Goal: Navigation & Orientation: Find specific page/section

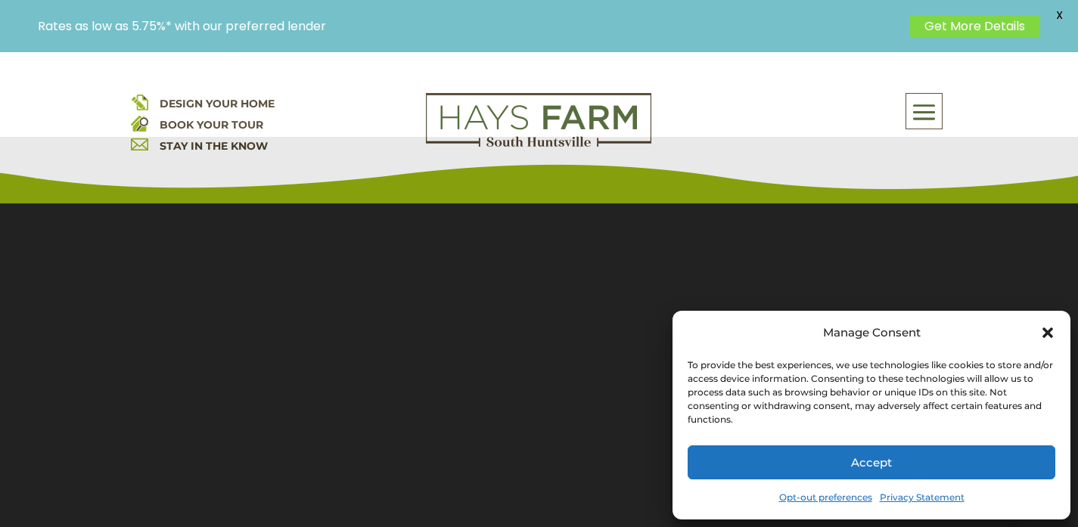
click at [1048, 336] on icon "Close dialog" at bounding box center [1047, 332] width 15 height 15
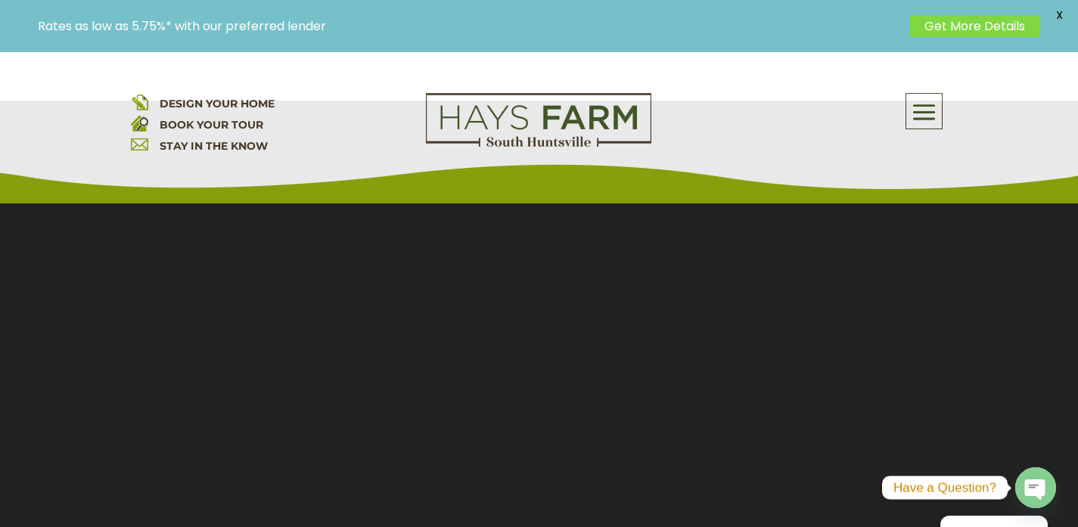
scroll to position [110, 0]
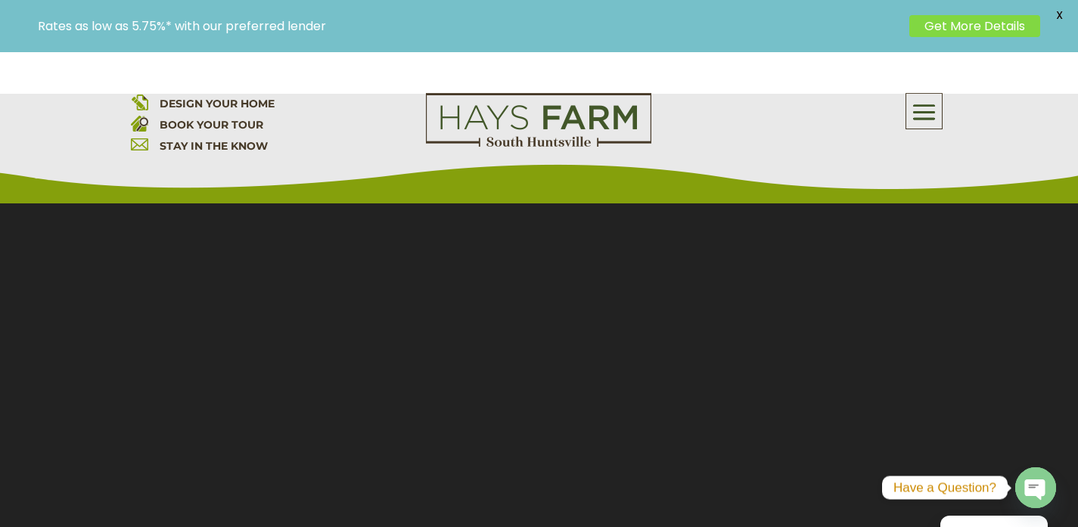
click at [941, 119] on span at bounding box center [924, 112] width 36 height 35
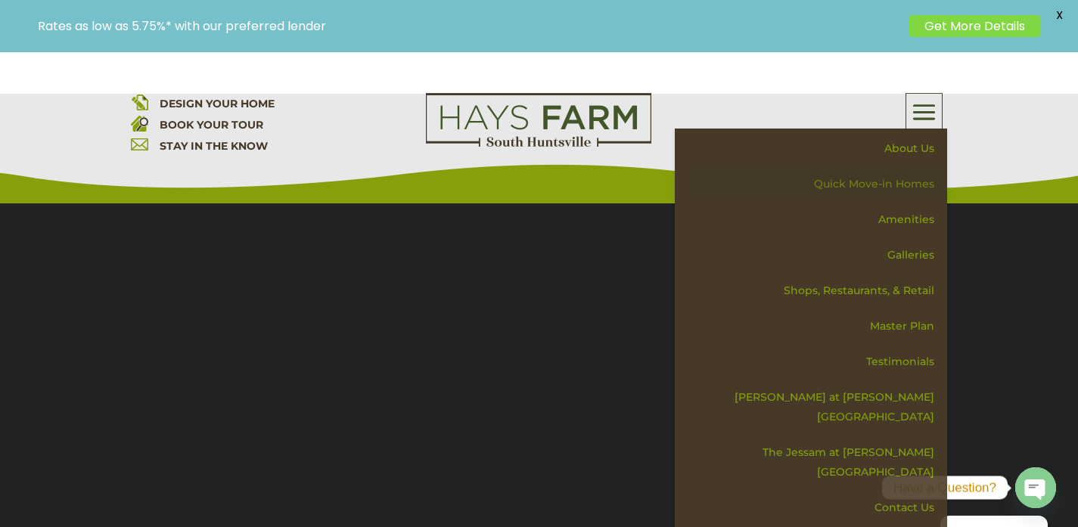
click at [905, 183] on link "Quick Move-in Homes" at bounding box center [816, 184] width 262 height 36
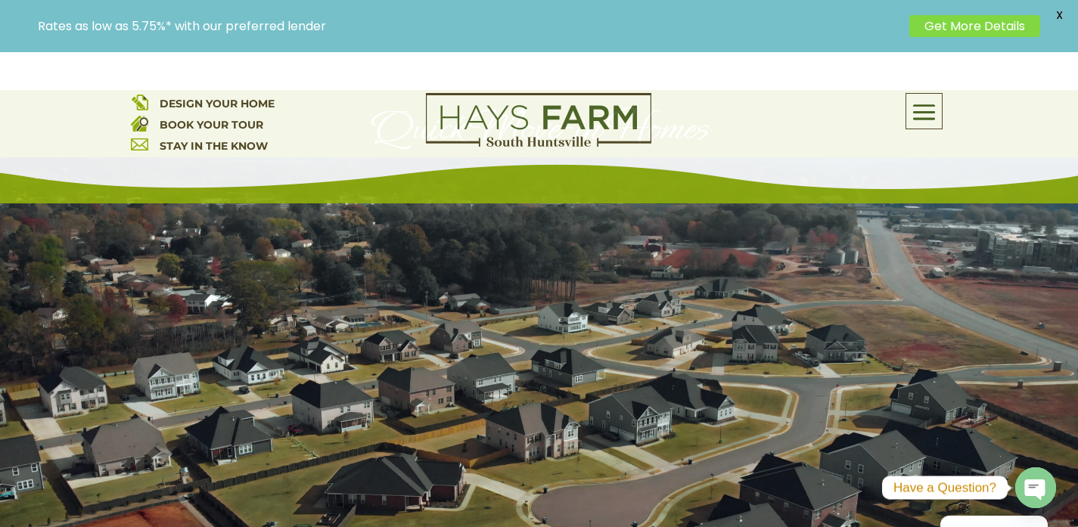
scroll to position [120, 0]
click at [917, 104] on span at bounding box center [924, 112] width 36 height 35
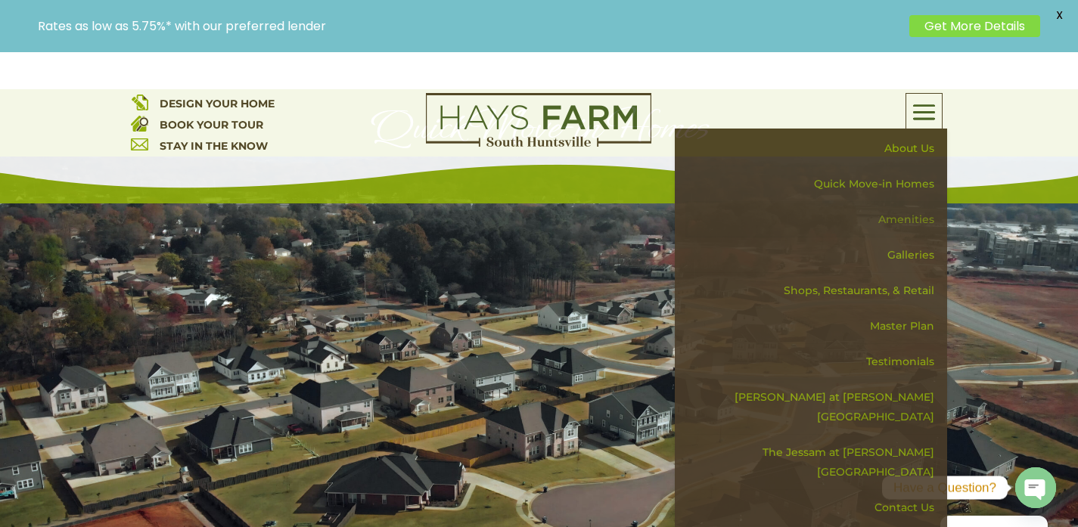
click at [920, 213] on link "Amenities" at bounding box center [816, 220] width 262 height 36
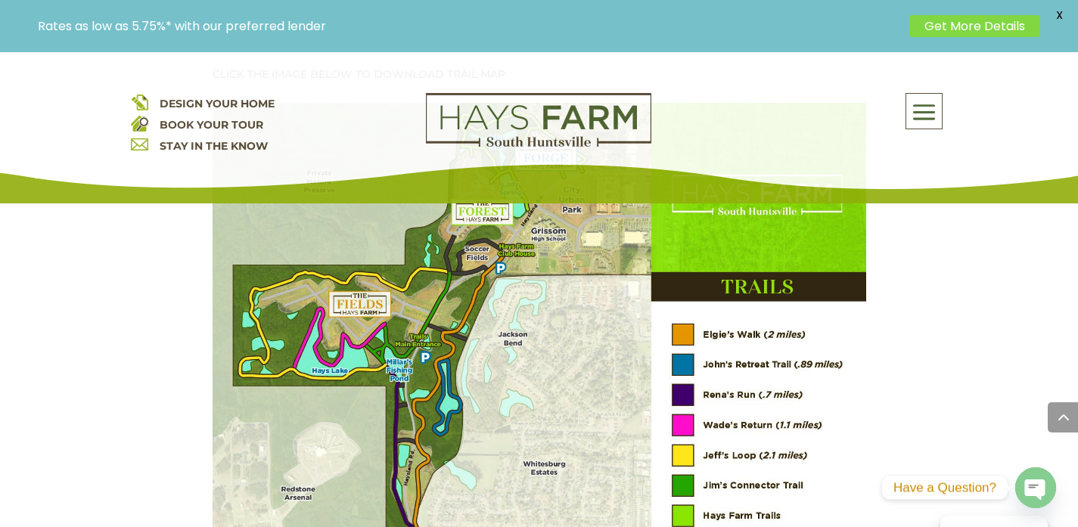
scroll to position [2087, 0]
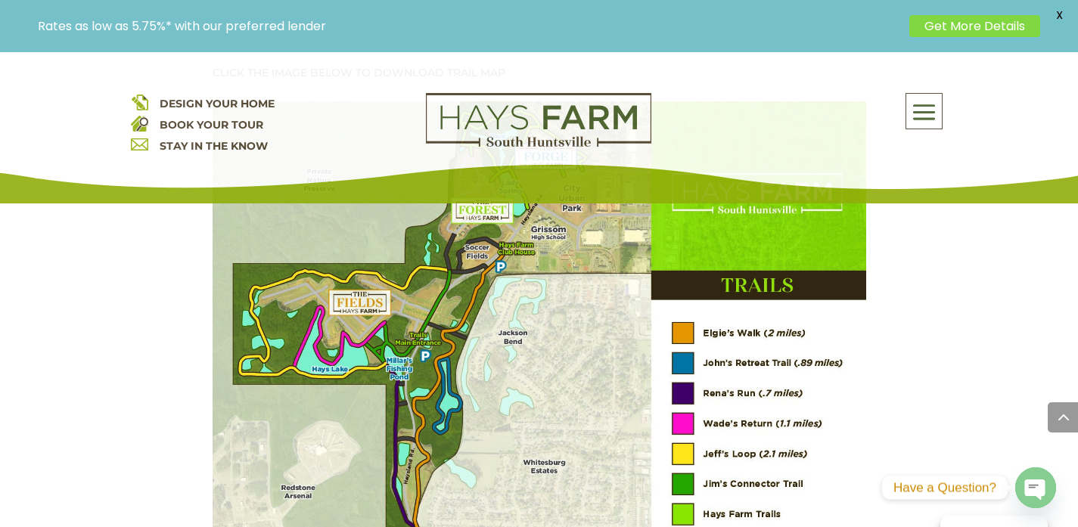
click at [927, 106] on span at bounding box center [924, 112] width 36 height 35
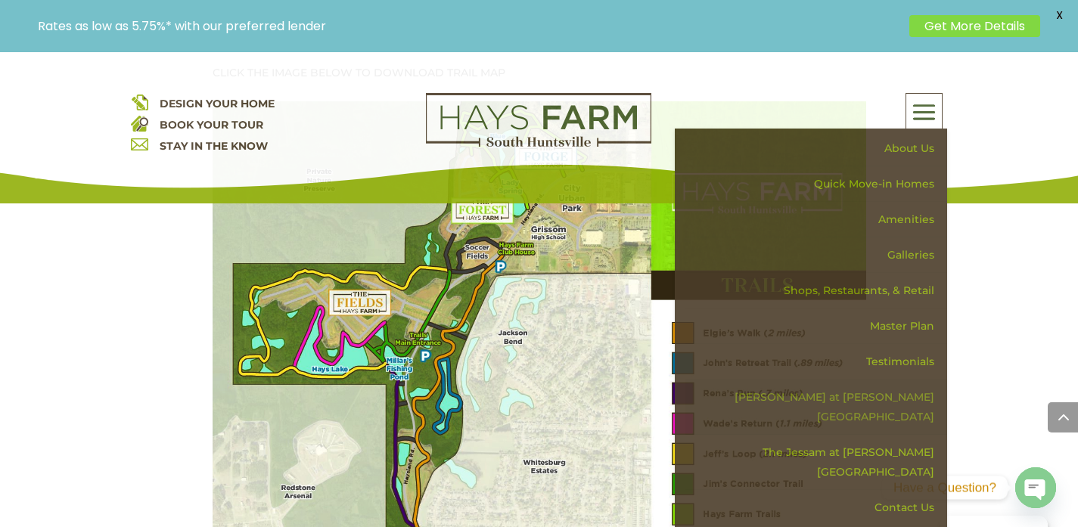
click at [894, 399] on link "[PERSON_NAME] at [PERSON_NAME][GEOGRAPHIC_DATA]" at bounding box center [816, 407] width 262 height 55
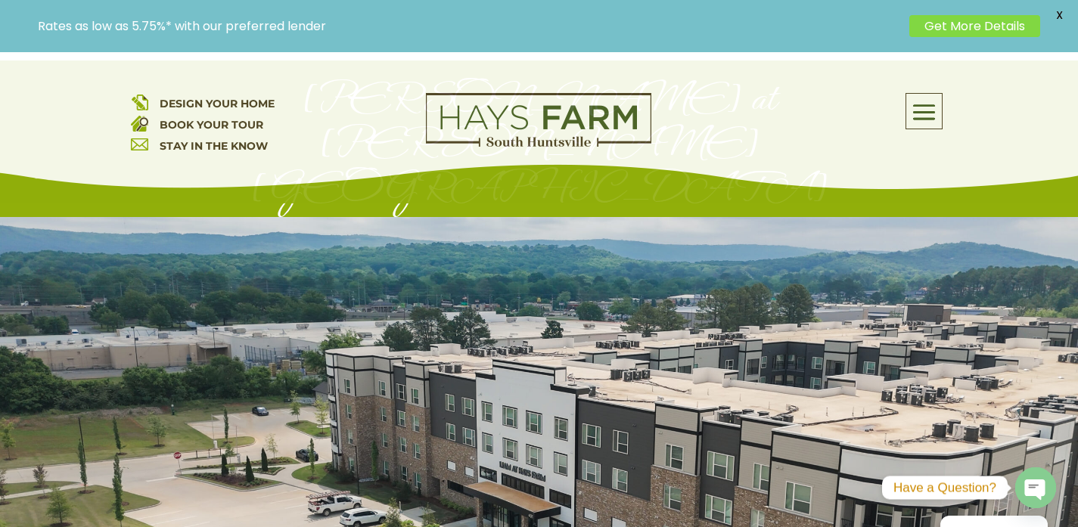
scroll to position [108, 0]
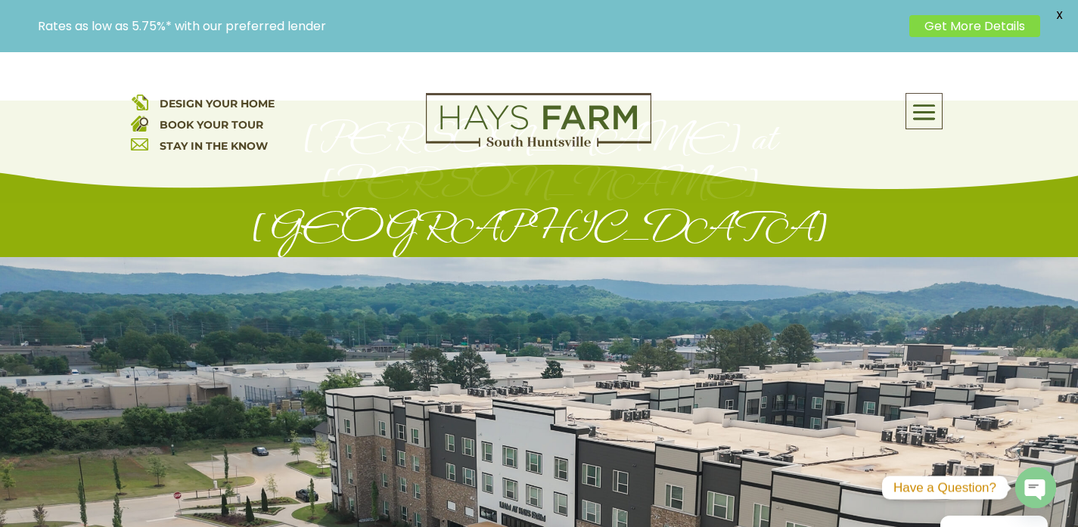
click at [926, 113] on span at bounding box center [924, 112] width 36 height 35
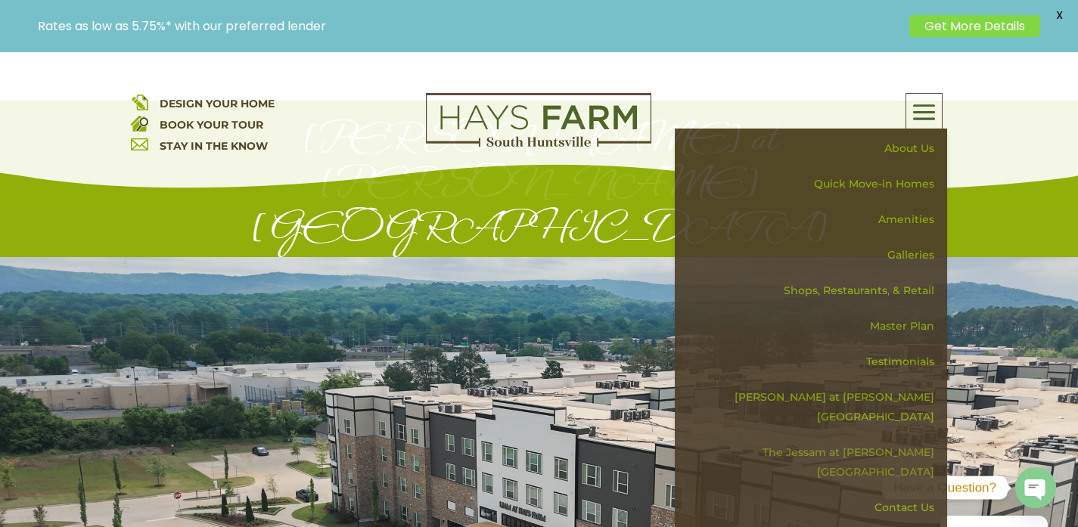
click at [865, 435] on link "The Jessam at [PERSON_NAME][GEOGRAPHIC_DATA]" at bounding box center [816, 462] width 262 height 55
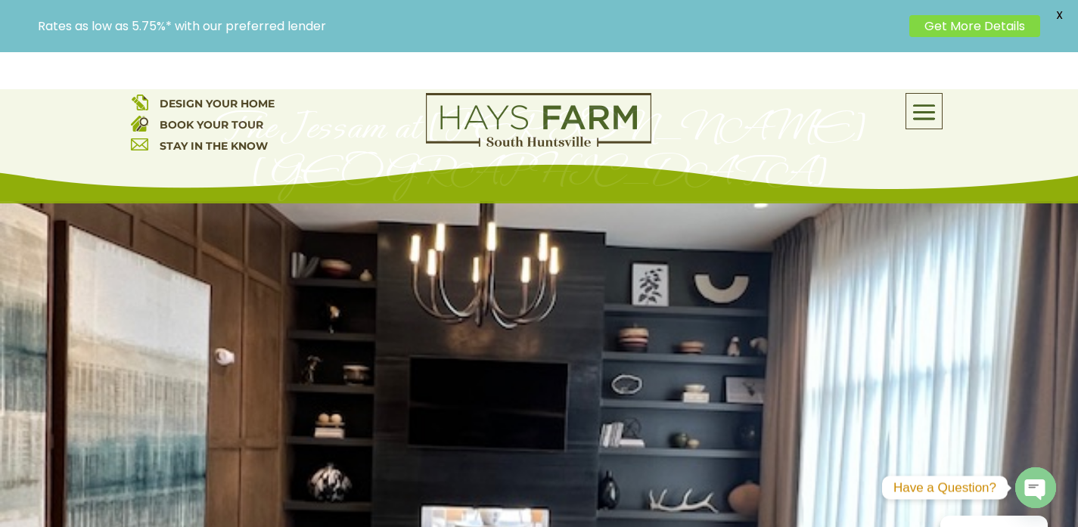
scroll to position [60, 0]
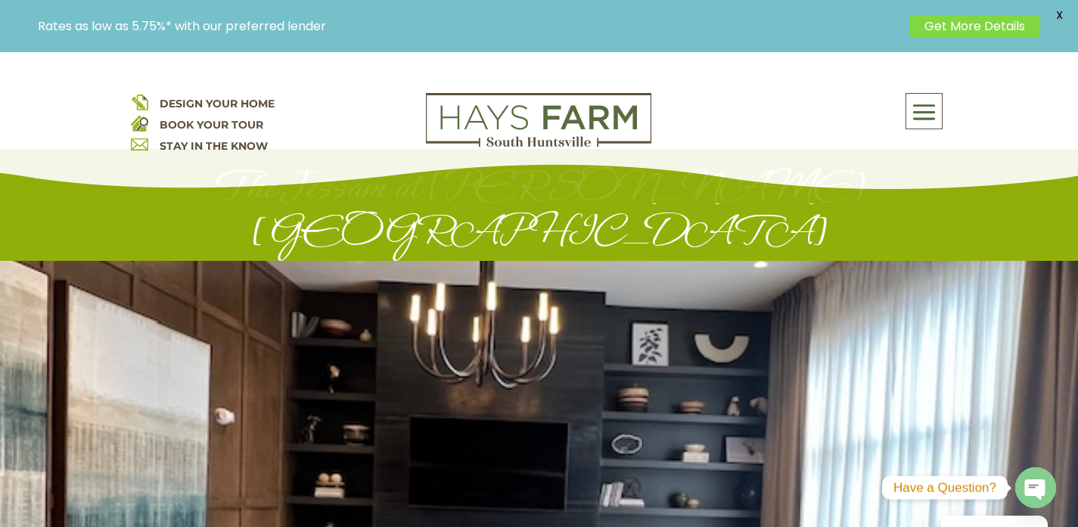
click at [250, 101] on span "DESIGN YOUR HOME" at bounding box center [217, 104] width 115 height 14
